Goal: Information Seeking & Learning: Learn about a topic

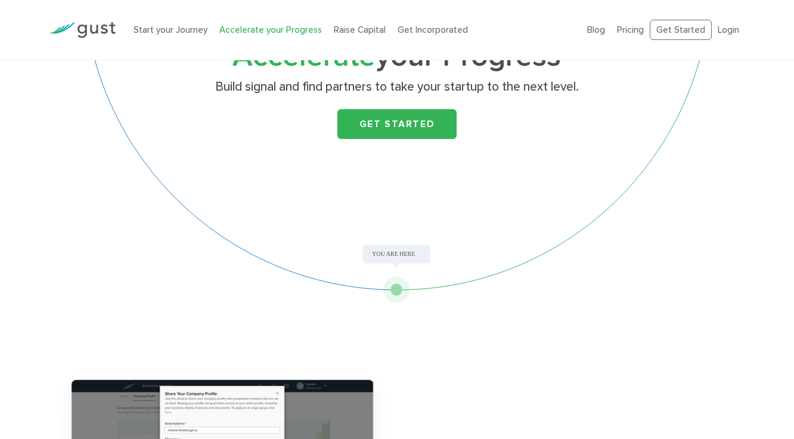
scroll to position [127, 0]
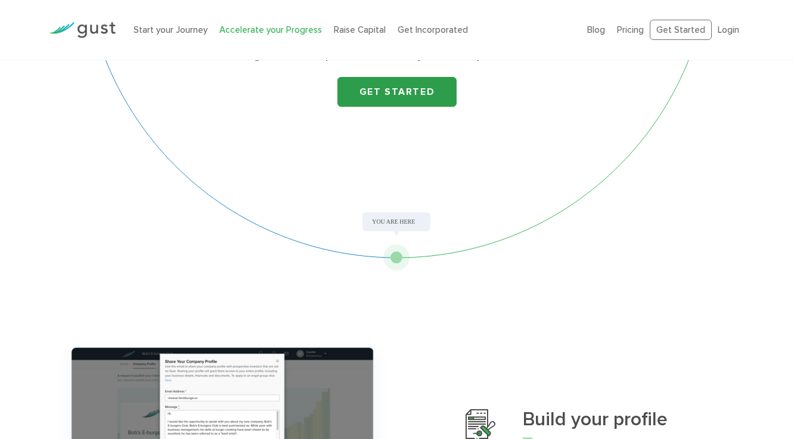
click at [440, 91] on link "Get Started" at bounding box center [397, 92] width 119 height 30
click at [172, 36] on li "Start your Journey" at bounding box center [171, 30] width 74 height 14
click at [378, 26] on link "Raise Capital" at bounding box center [360, 29] width 52 height 11
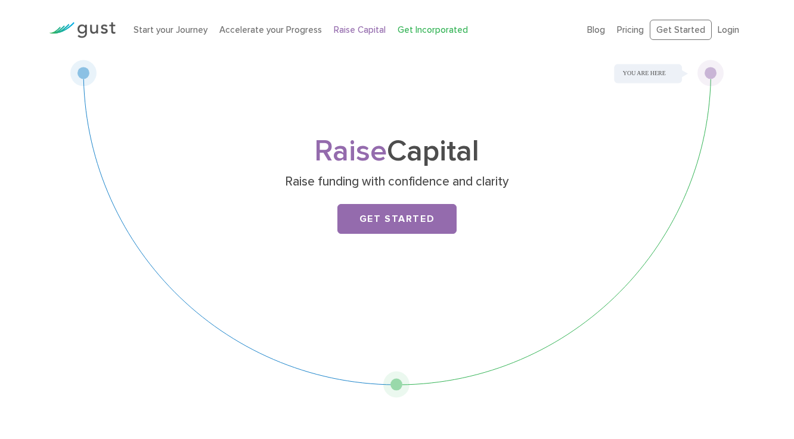
click at [428, 28] on link "Get Incorporated" at bounding box center [433, 29] width 70 height 11
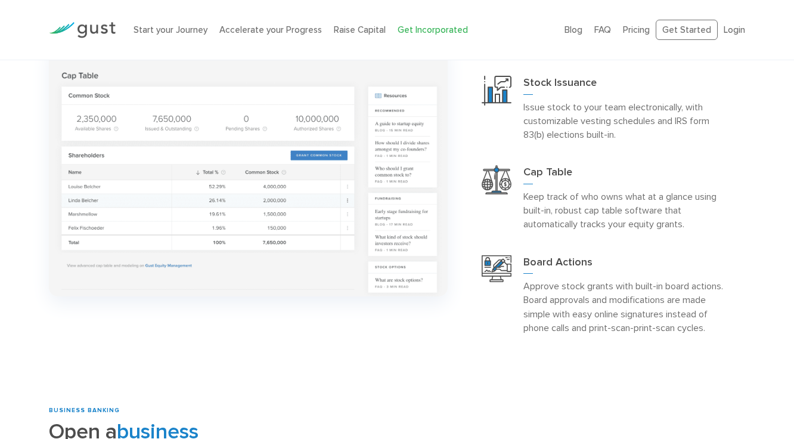
scroll to position [1078, 0]
